Goal: Transaction & Acquisition: Purchase product/service

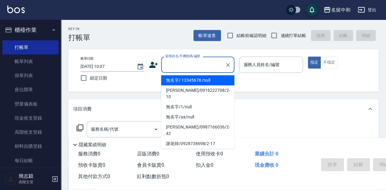
click at [193, 63] on input "顧客姓名/手機號碼/編號" at bounding box center [193, 64] width 59 height 11
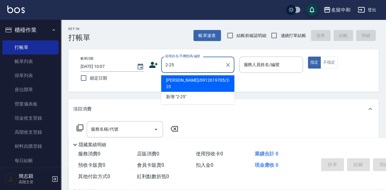
click at [221, 78] on li "[PERSON_NAME]/0912619705/2-25" at bounding box center [197, 83] width 73 height 16
type input "[PERSON_NAME]/0912619705/2-25"
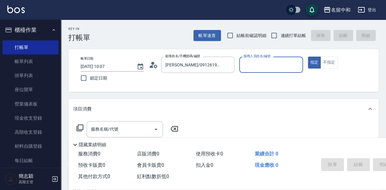
type input "[PERSON_NAME]-2"
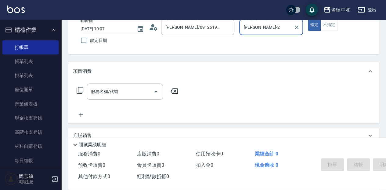
scroll to position [41, 0]
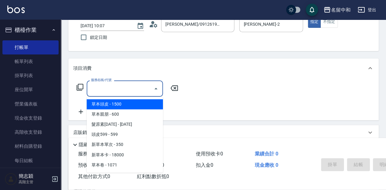
click at [136, 87] on input "服務名稱/代號" at bounding box center [120, 88] width 62 height 11
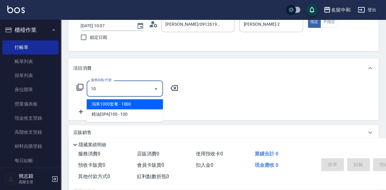
type input "105"
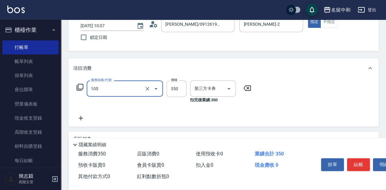
type input "舊有卡券"
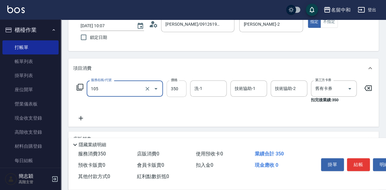
type input "新草本單次(105)"
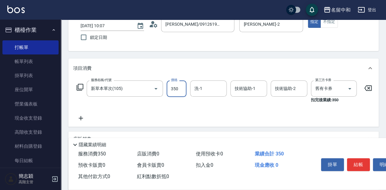
click at [178, 87] on input "350" at bounding box center [177, 88] width 20 height 16
type input "525"
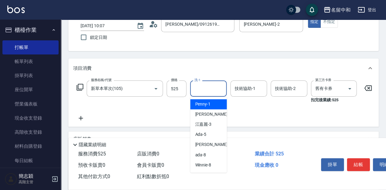
click at [206, 89] on input "洗-1" at bounding box center [208, 88] width 31 height 11
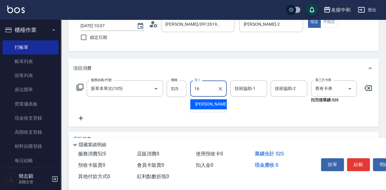
click at [204, 104] on span "[PERSON_NAME] -16" at bounding box center [214, 104] width 38 height 6
type input "[PERSON_NAME]-16"
click at [244, 88] on input "技術協助-1" at bounding box center [248, 88] width 31 height 11
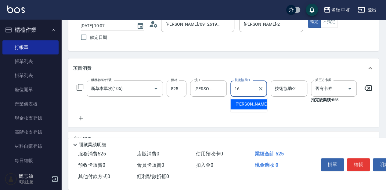
click at [252, 106] on div "[PERSON_NAME] -16" at bounding box center [248, 104] width 37 height 10
type input "[PERSON_NAME]-16"
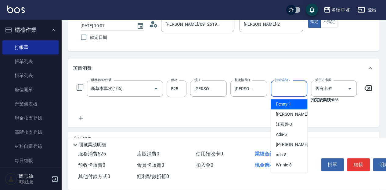
click at [294, 89] on input "技術協助-2" at bounding box center [289, 88] width 31 height 11
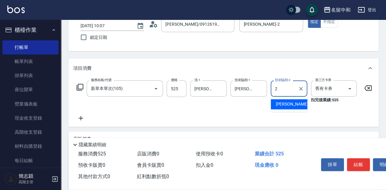
click at [294, 103] on div "[PERSON_NAME] -2" at bounding box center [289, 104] width 37 height 10
type input "[PERSON_NAME]-2"
click at [362, 163] on button "結帳" at bounding box center [358, 164] width 23 height 13
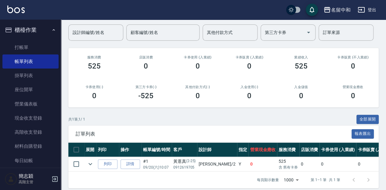
scroll to position [54, 0]
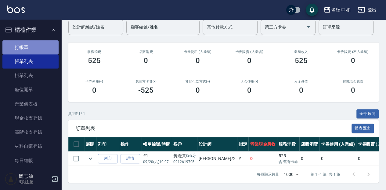
click at [34, 46] on link "打帳單" at bounding box center [30, 47] width 56 height 14
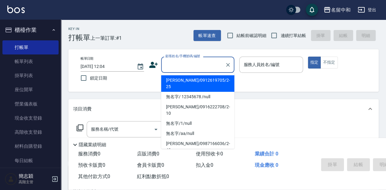
click at [191, 60] on input "顧客姓名/手機號碼/編號" at bounding box center [193, 64] width 59 height 11
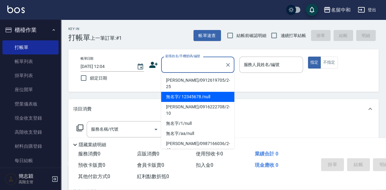
click at [196, 92] on li "無名字/ 12345678 /null" at bounding box center [197, 97] width 73 height 10
type input "無名字/ 12345678 /null"
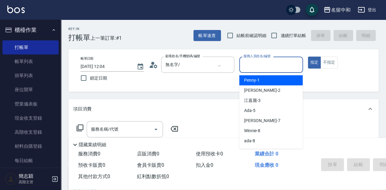
click at [279, 63] on input "服務人員姓名/編號" at bounding box center [271, 64] width 58 height 11
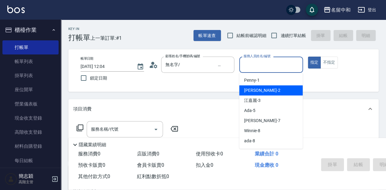
click at [275, 91] on div "[PERSON_NAME] -2" at bounding box center [270, 90] width 63 height 10
type input "[PERSON_NAME]-2"
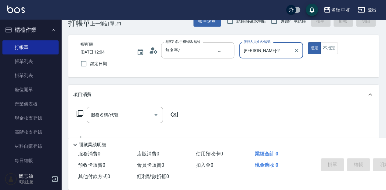
scroll to position [61, 0]
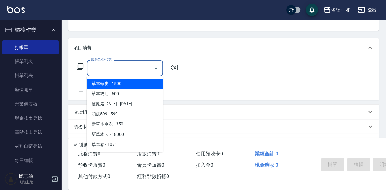
click at [126, 67] on input "服務名稱/代號" at bounding box center [120, 68] width 62 height 11
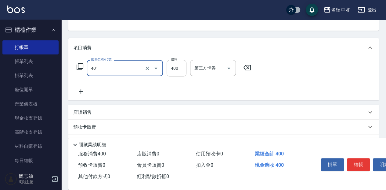
type input "剪髮(400)(401)"
click at [173, 68] on input "400" at bounding box center [177, 68] width 20 height 16
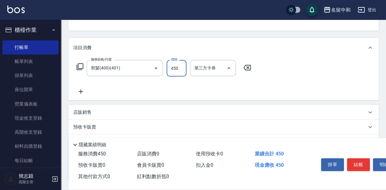
type input "450"
click at [359, 164] on button "結帳" at bounding box center [358, 164] width 23 height 13
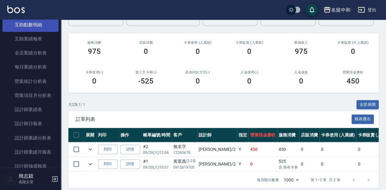
scroll to position [346, 0]
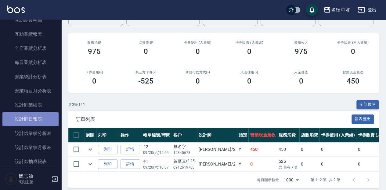
click at [32, 118] on link "設計師日報表" at bounding box center [30, 119] width 56 height 14
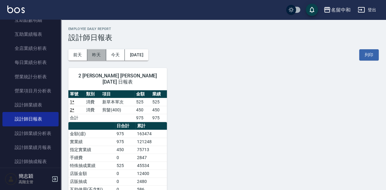
click at [97, 57] on button "昨天" at bounding box center [96, 54] width 19 height 11
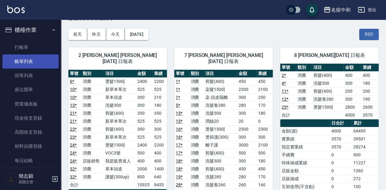
scroll to position [20, 0]
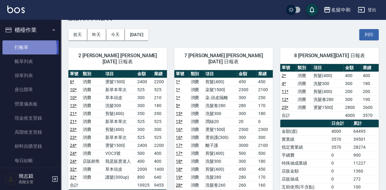
click at [16, 48] on link "打帳單" at bounding box center [30, 47] width 56 height 14
